Goal: Feedback & Contribution: Leave review/rating

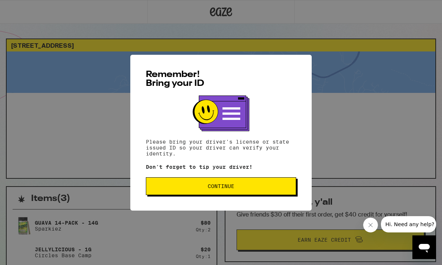
click at [252, 187] on span "Continue" at bounding box center [221, 185] width 138 height 5
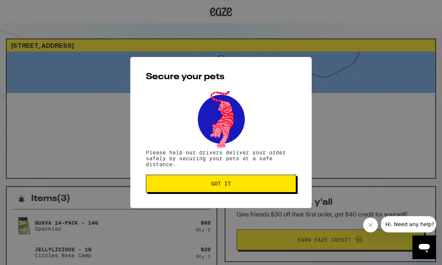
click at [234, 192] on button "Got it" at bounding box center [221, 184] width 150 height 18
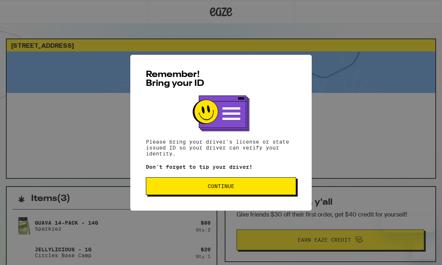
click at [261, 185] on button "Continue" at bounding box center [221, 186] width 150 height 18
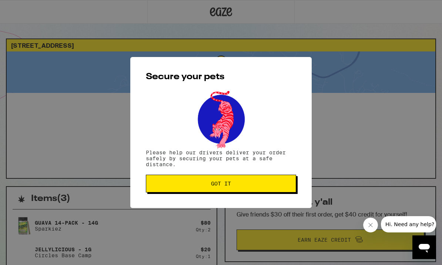
click at [276, 188] on button "Got it" at bounding box center [221, 184] width 150 height 18
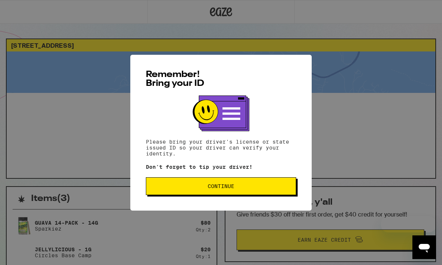
click at [238, 195] on button "Continue" at bounding box center [221, 186] width 150 height 18
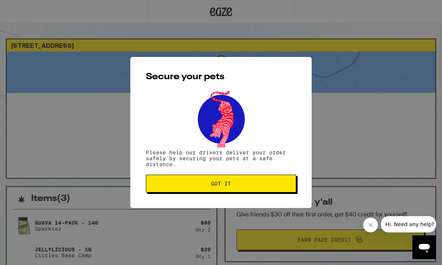
click at [229, 192] on button "Got it" at bounding box center [221, 184] width 150 height 18
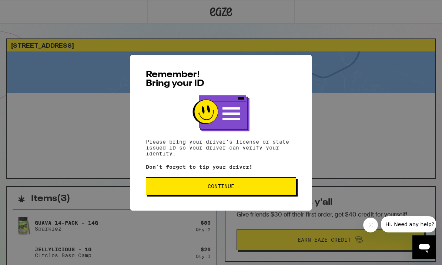
click at [267, 189] on span "Continue" at bounding box center [221, 185] width 138 height 5
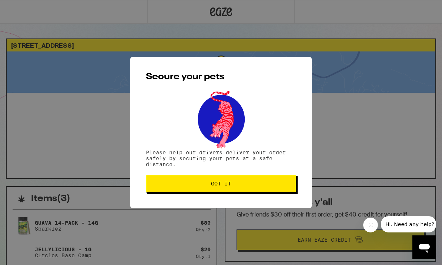
click at [282, 186] on span "Got it" at bounding box center [221, 183] width 138 height 5
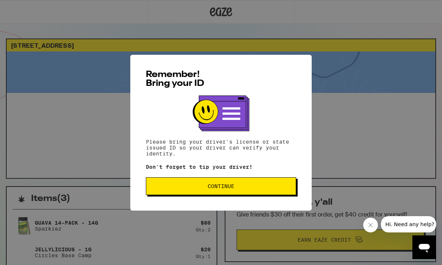
click at [260, 182] on button "Continue" at bounding box center [221, 186] width 150 height 18
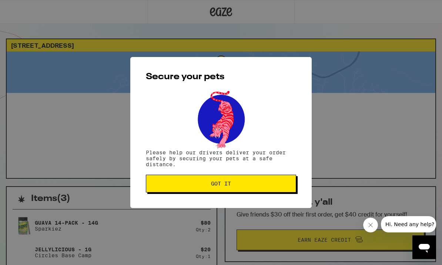
click at [230, 191] on button "Got it" at bounding box center [221, 184] width 150 height 18
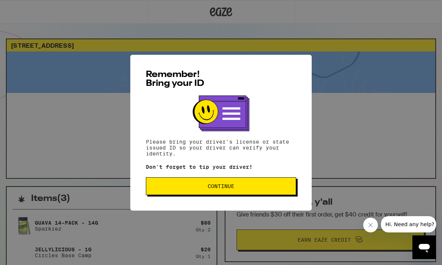
click at [237, 202] on div "Remember! Bring your ID Please bring your driver's license or state issued ID s…" at bounding box center [220, 133] width 181 height 156
click at [274, 182] on button "Continue" at bounding box center [221, 186] width 150 height 18
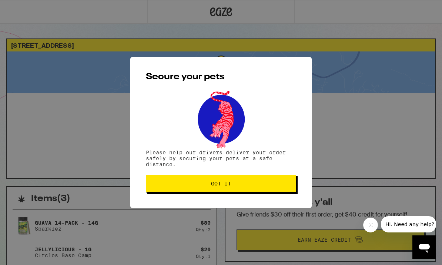
click at [232, 192] on button "Got it" at bounding box center [221, 184] width 150 height 18
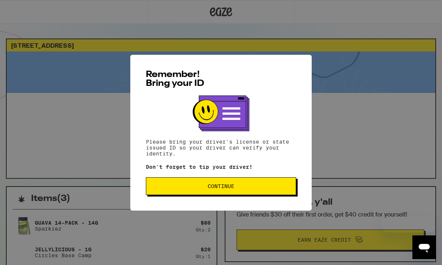
click at [252, 186] on span "Continue" at bounding box center [221, 185] width 138 height 5
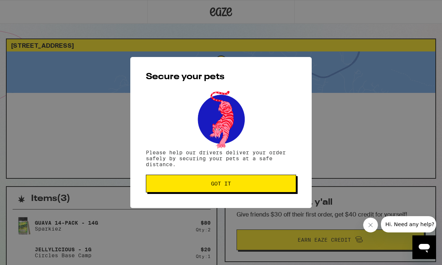
click at [271, 182] on button "Got it" at bounding box center [221, 184] width 150 height 18
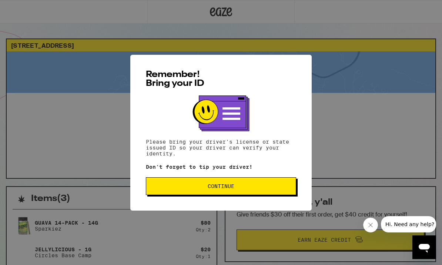
click at [179, 189] on span "Continue" at bounding box center [221, 185] width 138 height 5
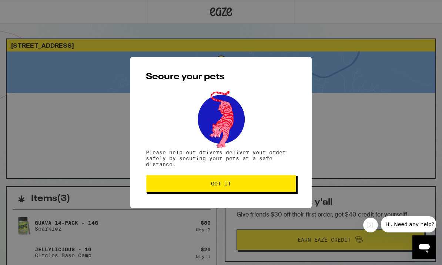
click at [188, 181] on button "Got it" at bounding box center [221, 184] width 150 height 18
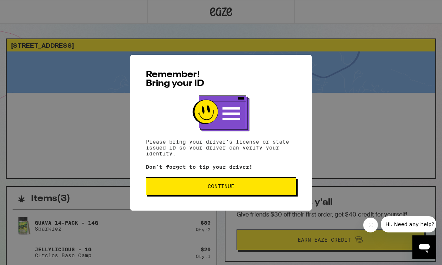
click at [250, 176] on div "Remember! Bring your ID Please bring your driver's license or state issued ID s…" at bounding box center [220, 133] width 181 height 156
click at [267, 195] on button "Continue" at bounding box center [221, 186] width 150 height 18
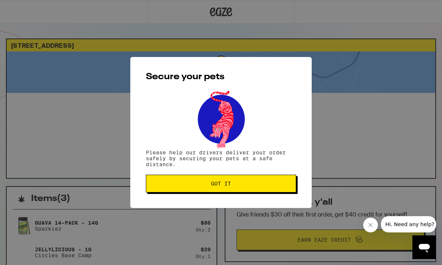
click at [267, 196] on div "Secure your pets Please help our drivers deliver your order safely by securing …" at bounding box center [220, 132] width 181 height 151
click at [272, 182] on button "Got it" at bounding box center [221, 184] width 150 height 18
click at [279, 192] on button "Got it" at bounding box center [221, 184] width 150 height 18
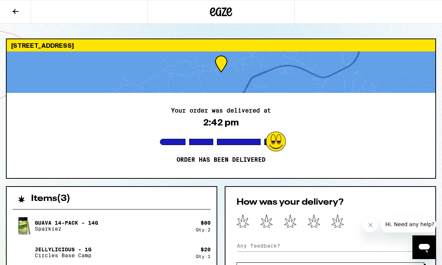
click at [342, 222] on icon at bounding box center [337, 221] width 13 height 14
click at [283, 251] on input at bounding box center [330, 245] width 188 height 11
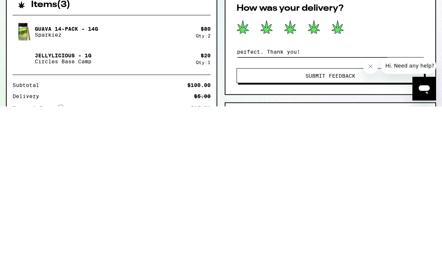
type input "perfect. Thank you!"
click at [324, 232] on span "Submit Feedback" at bounding box center [330, 234] width 50 height 5
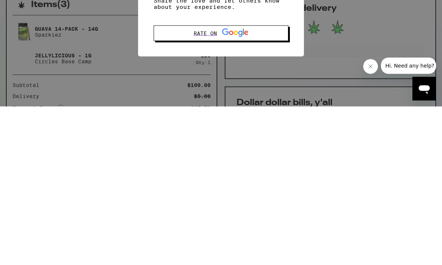
scroll to position [194, 0]
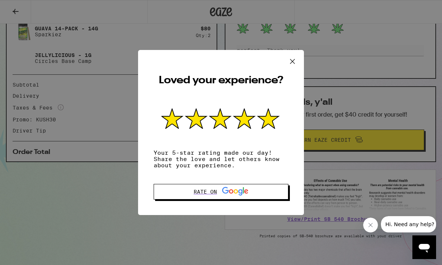
click at [290, 59] on icon at bounding box center [292, 61] width 11 height 11
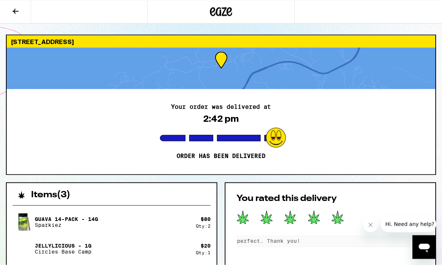
scroll to position [0, 0]
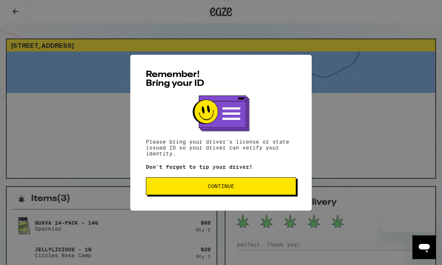
click at [262, 189] on span "Continue" at bounding box center [221, 185] width 138 height 5
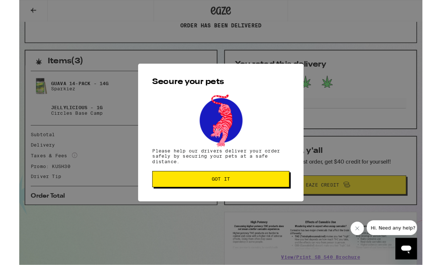
click at [268, 205] on button "Got it" at bounding box center [221, 197] width 150 height 18
